Goal: Transaction & Acquisition: Purchase product/service

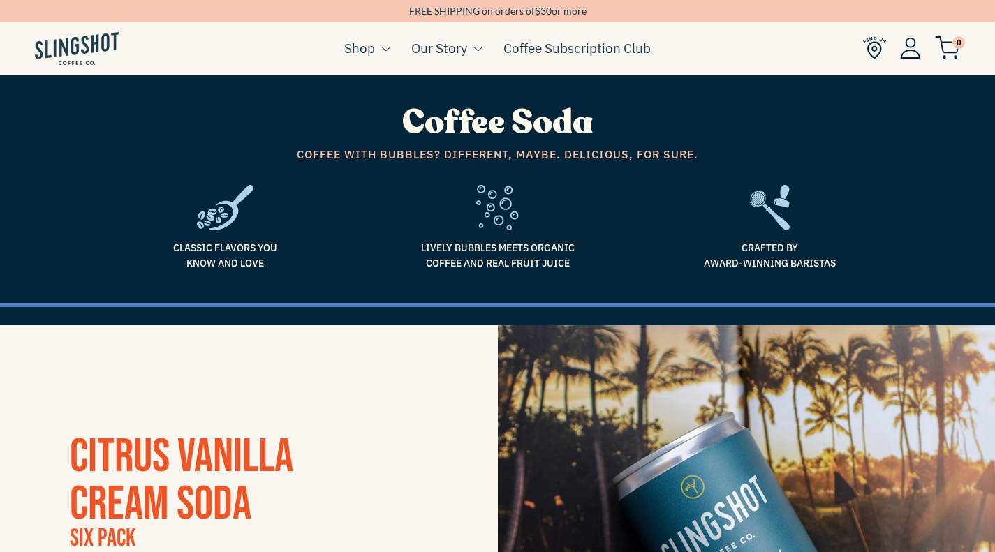
scroll to position [505, 0]
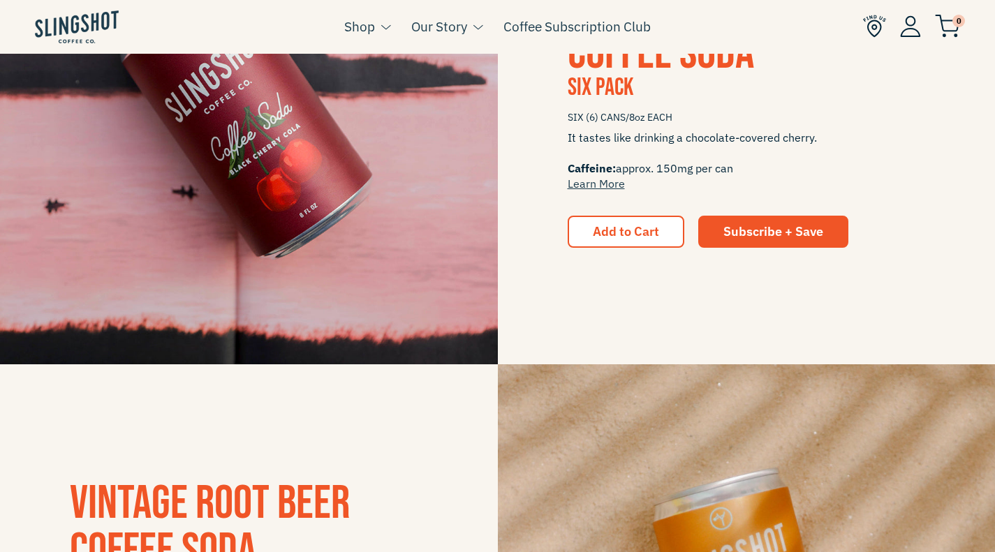
scroll to position [455, 0]
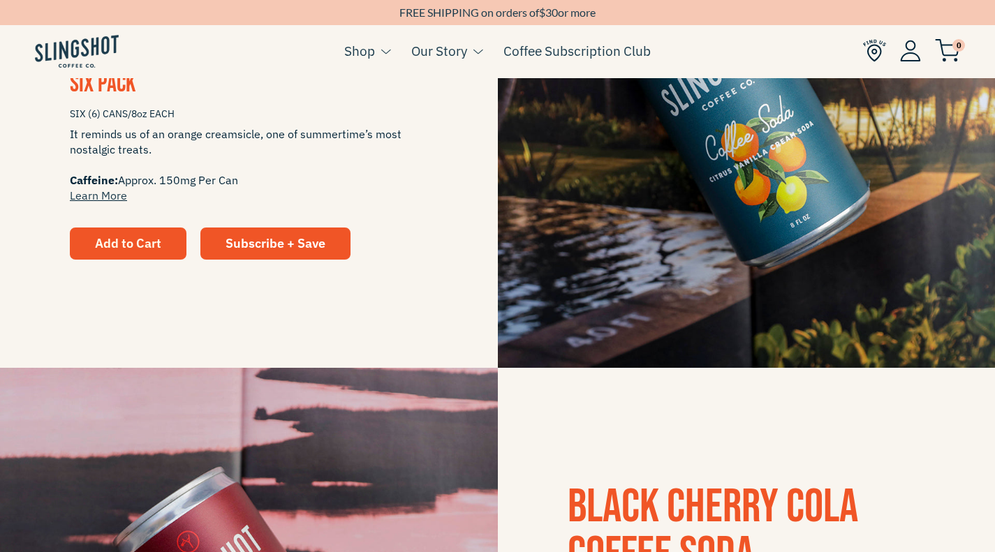
click at [112, 247] on span "Add to Cart" at bounding box center [128, 243] width 66 height 16
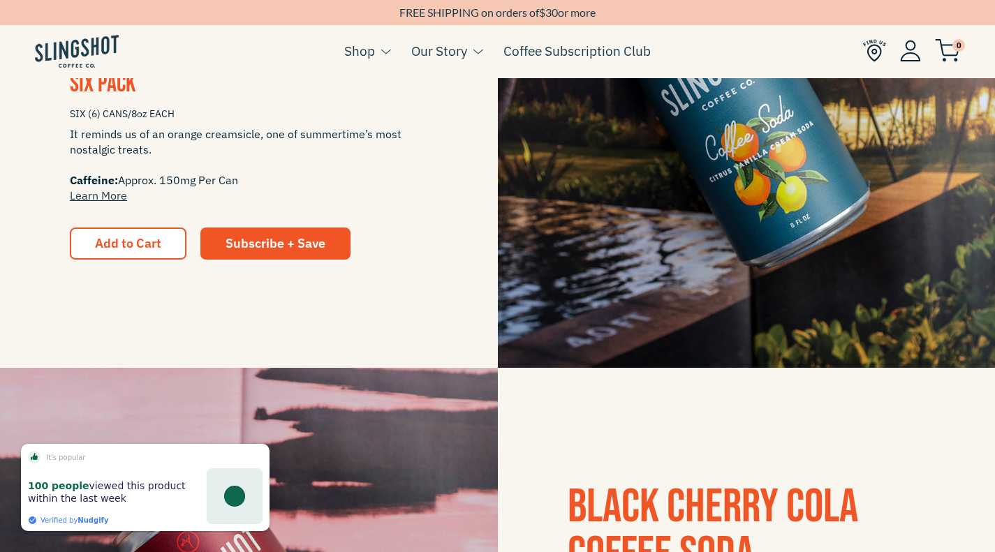
click at [949, 54] on img at bounding box center [947, 50] width 25 height 23
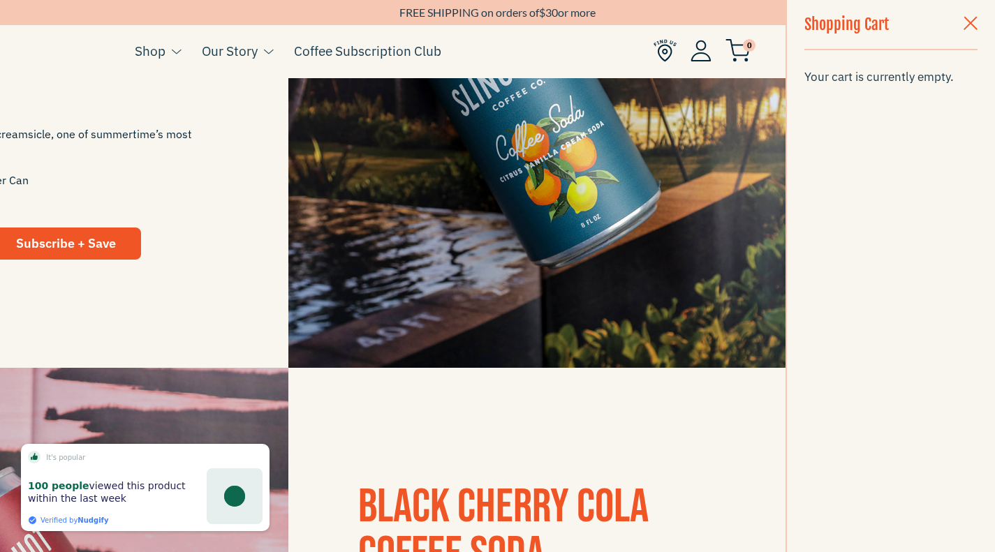
click at [972, 24] on span "button" at bounding box center [971, 24] width 14 height 15
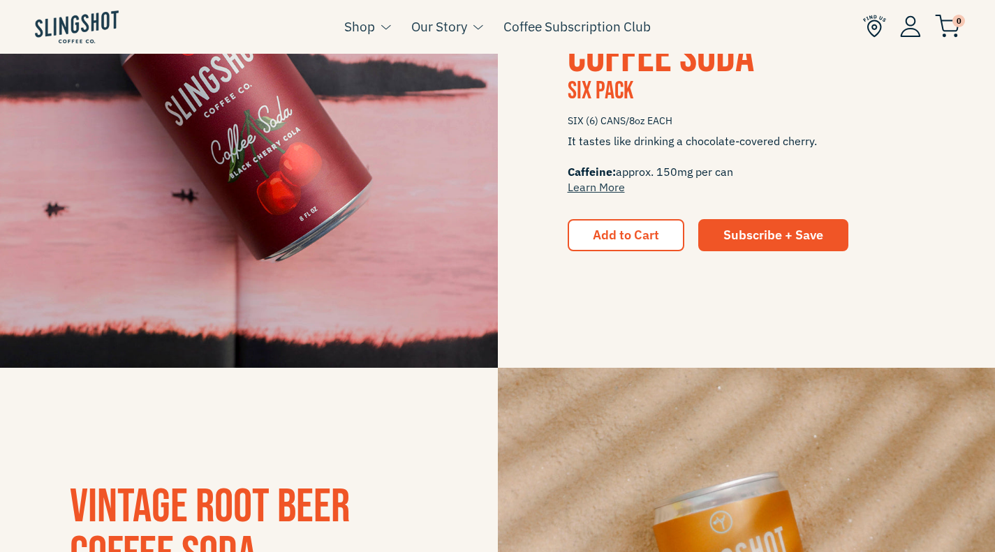
scroll to position [452, 0]
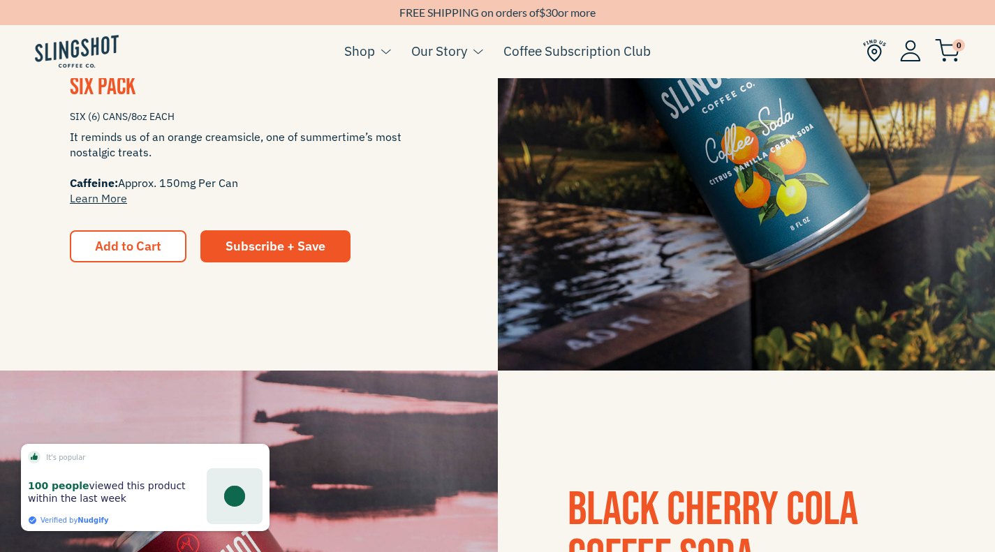
click at [448, 111] on div "CITRUS VANILLA CREAM SODA Six Pack SIX (6) CANS/8oz EACH It reminds us of an or…" at bounding box center [249, 122] width 498 height 281
click at [121, 249] on span "Add to Cart" at bounding box center [128, 246] width 66 height 16
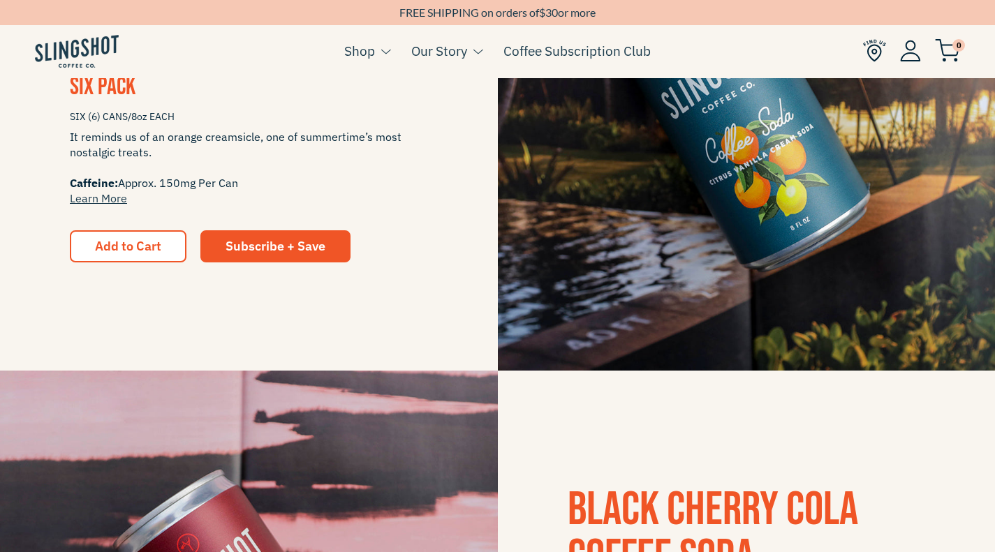
click at [946, 54] on img at bounding box center [947, 50] width 25 height 23
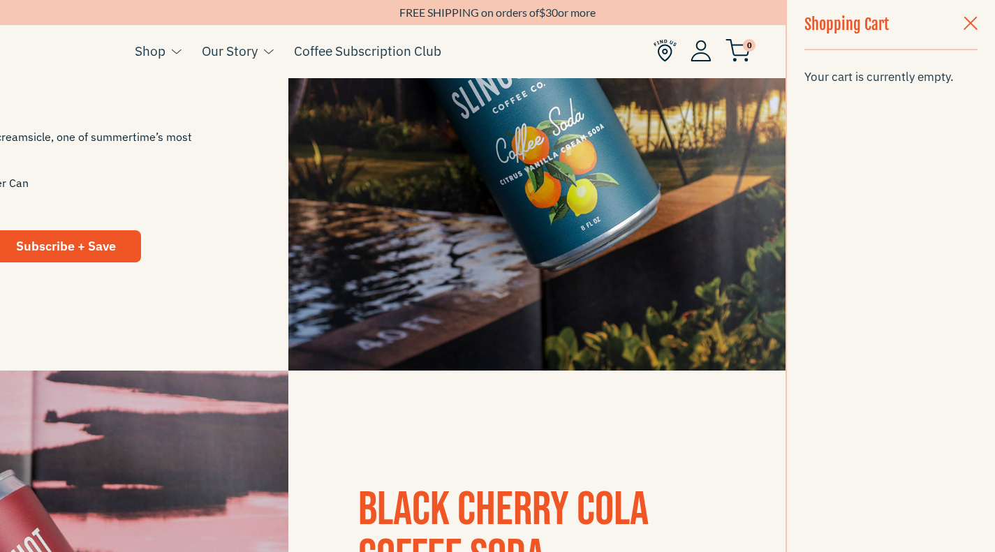
click at [972, 24] on span "button" at bounding box center [971, 24] width 14 height 15
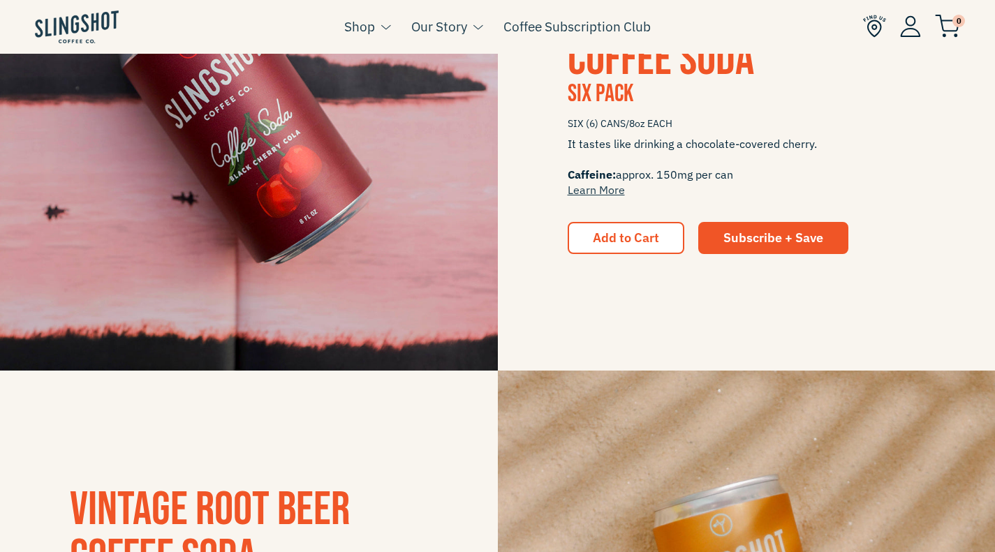
scroll to position [449, 0]
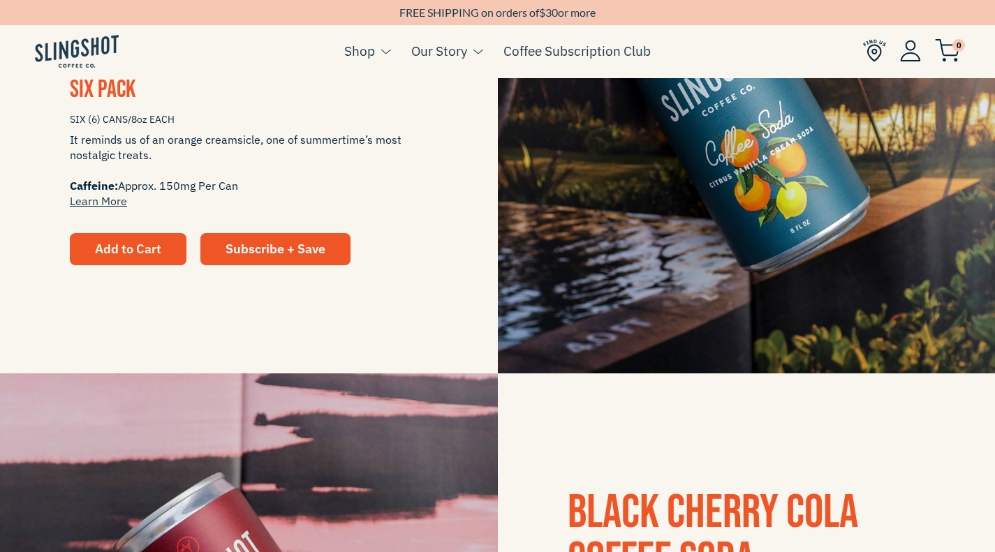
click at [131, 245] on span "Add to Cart" at bounding box center [128, 249] width 66 height 16
click at [122, 252] on span "Add to Cart" at bounding box center [128, 249] width 66 height 16
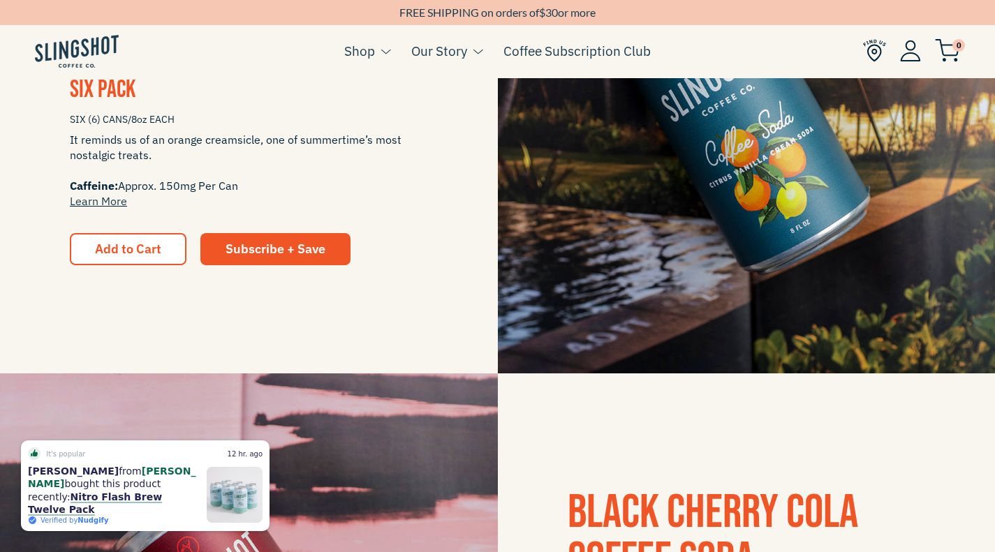
click at [607, 135] on img at bounding box center [747, 125] width 498 height 498
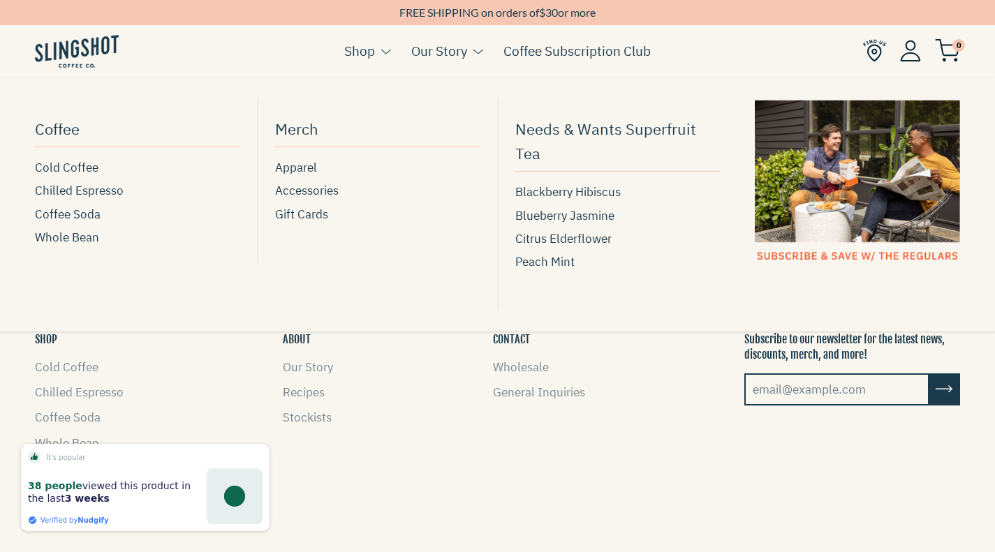
click at [360, 57] on link "Shop" at bounding box center [359, 51] width 31 height 21
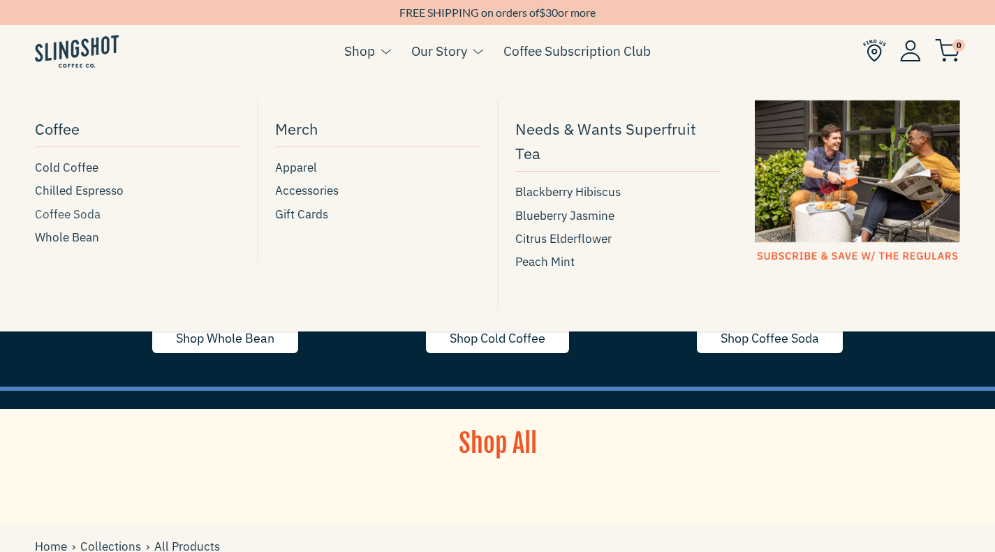
click at [71, 214] on span "Coffee Soda" at bounding box center [68, 214] width 66 height 19
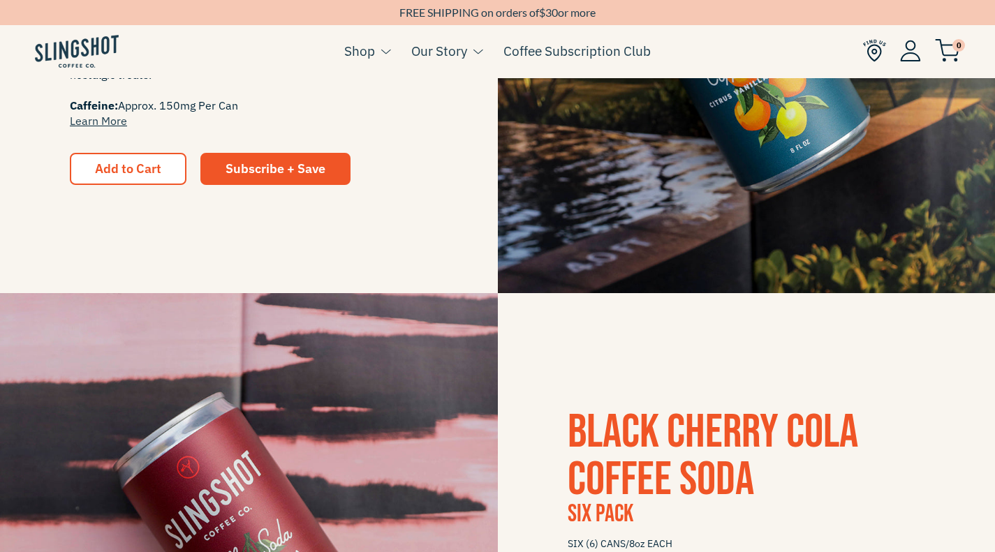
scroll to position [542, 0]
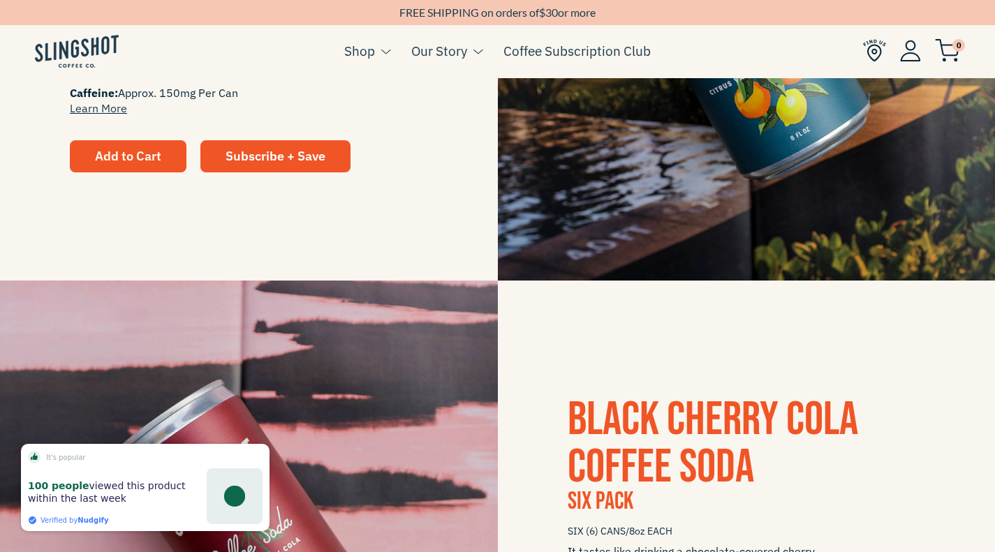
click at [122, 161] on span "Add to Cart" at bounding box center [128, 156] width 66 height 16
click at [953, 56] on img at bounding box center [947, 50] width 25 height 23
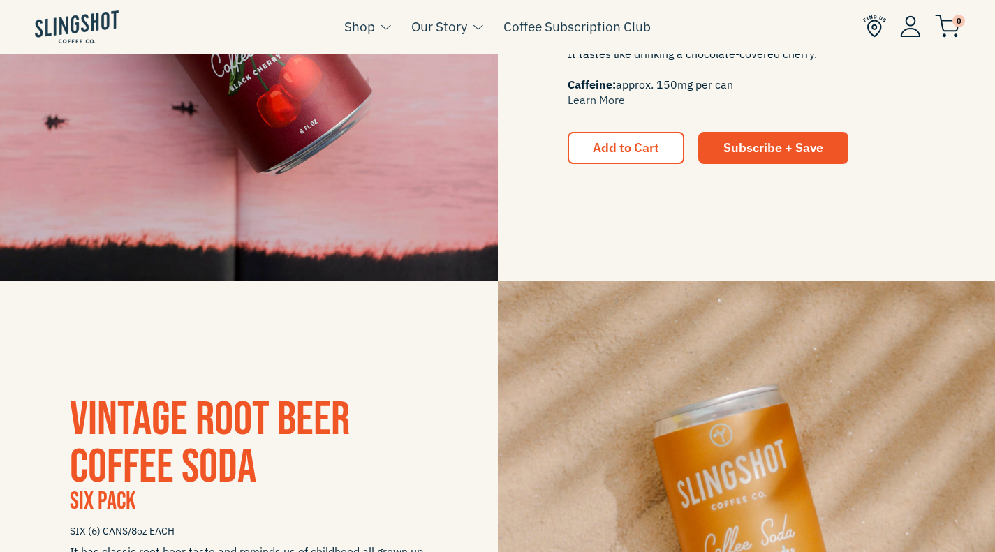
scroll to position [539, 0]
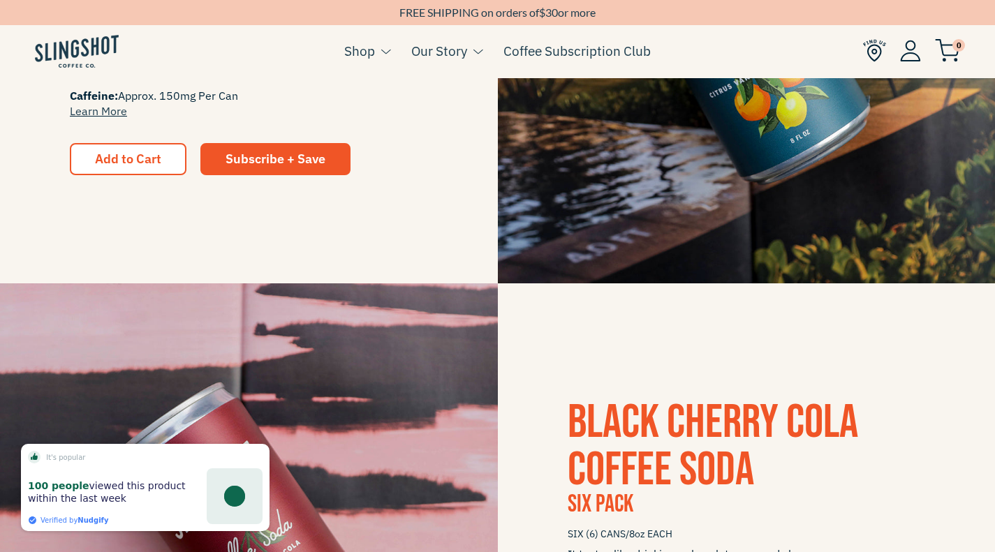
click at [420, 80] on li "Our Story About Us Our Story Follow Along Recipes Slingshot Find Us Contact" at bounding box center [446, 62] width 71 height 54
